Goal: Navigation & Orientation: Find specific page/section

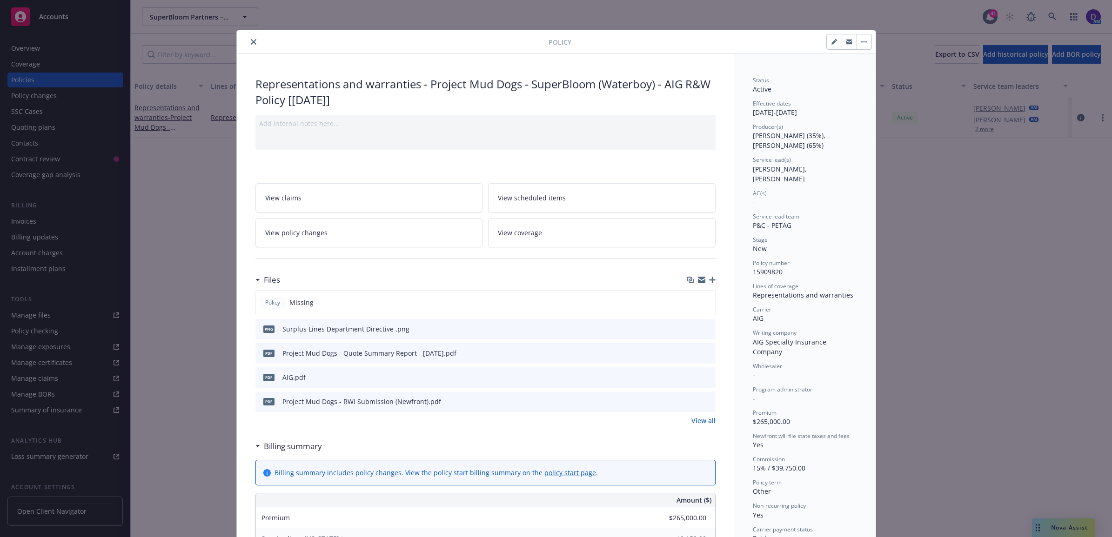
click at [251, 42] on icon "close" at bounding box center [254, 42] width 6 height 6
